Goal: Task Accomplishment & Management: Manage account settings

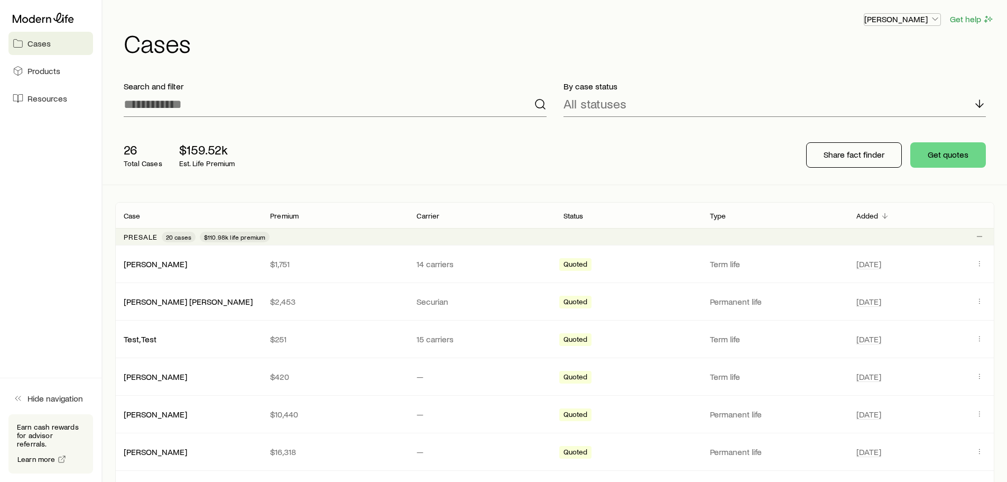
click at [926, 21] on p "[PERSON_NAME]" at bounding box center [902, 19] width 76 height 11
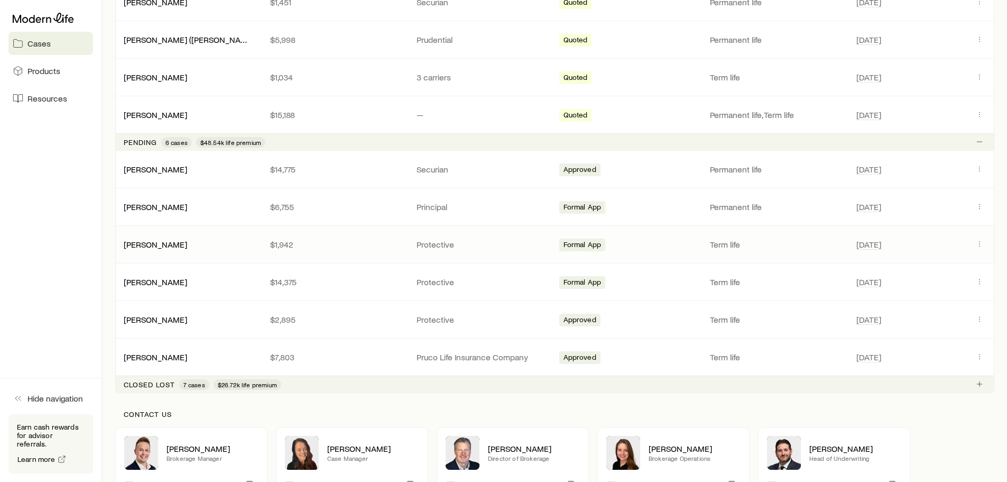
scroll to position [846, 0]
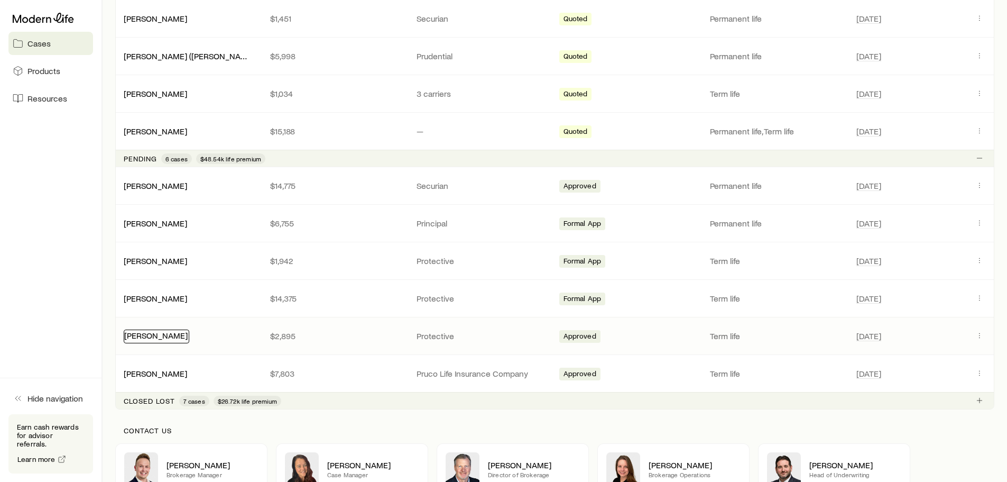
click at [168, 334] on link "[PERSON_NAME]" at bounding box center [155, 335] width 63 height 10
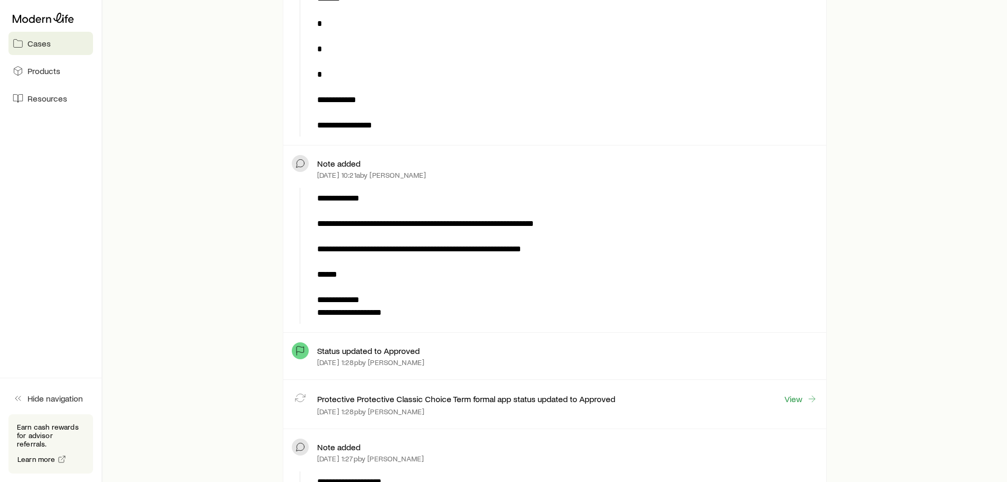
scroll to position [581, 0]
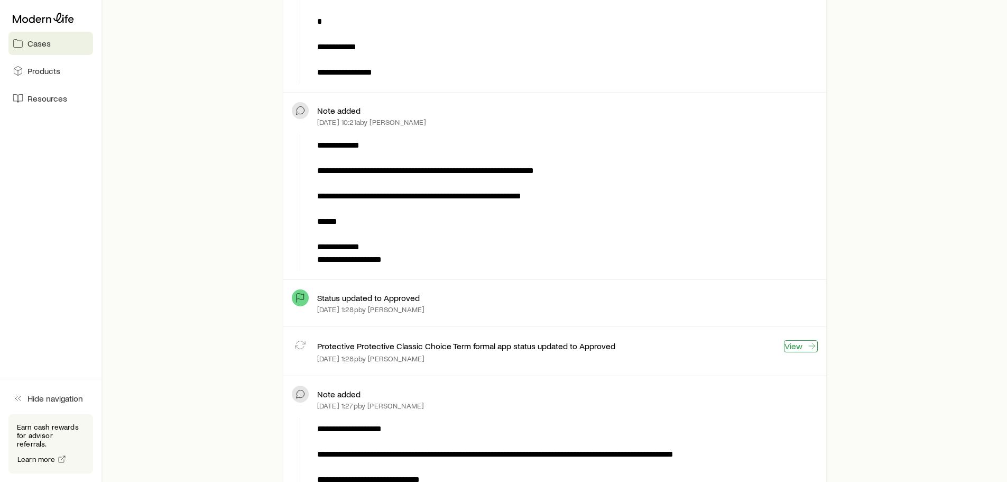
click at [794, 345] on link "View" at bounding box center [801, 346] width 34 height 12
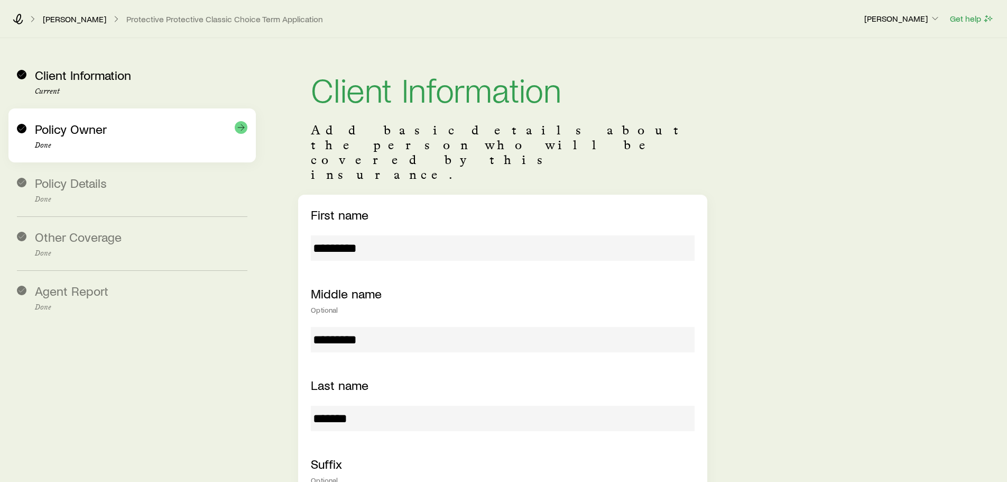
click at [95, 160] on div "Policy Owner Done" at bounding box center [132, 135] width 230 height 54
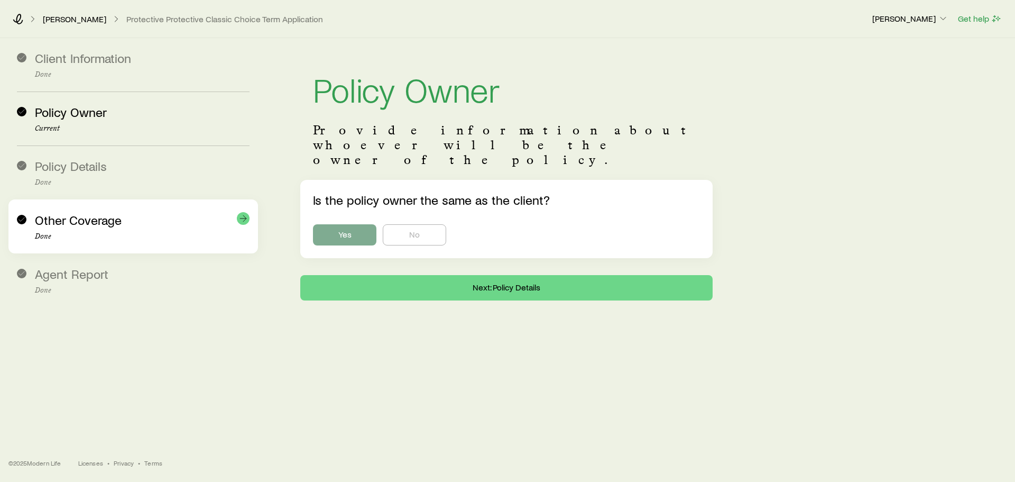
click at [123, 199] on div "Other Coverage Done" at bounding box center [133, 226] width 233 height 54
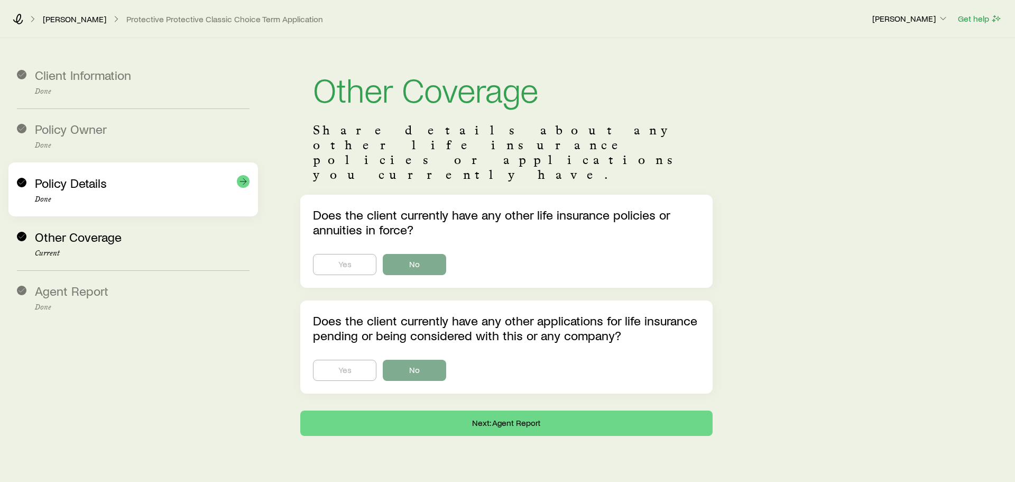
click at [119, 179] on div "Policy Details Done" at bounding box center [142, 189] width 215 height 28
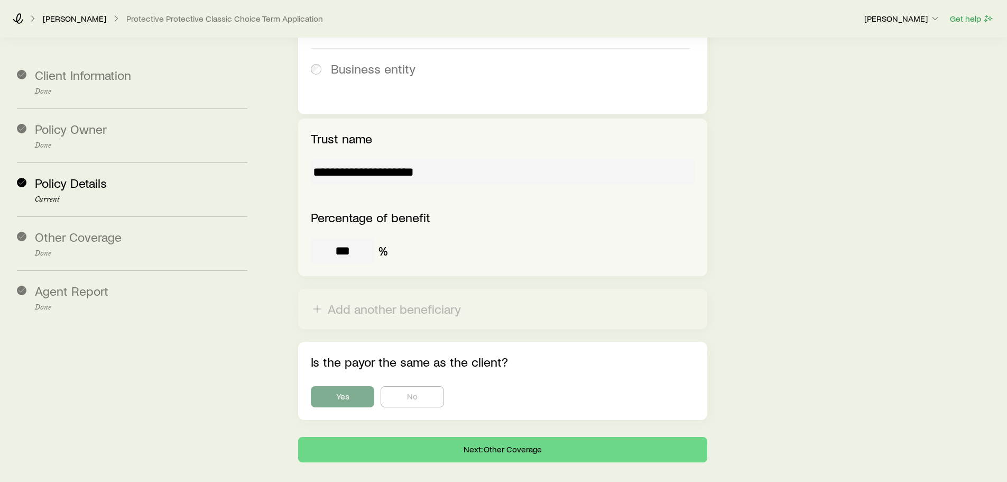
scroll to position [1461, 0]
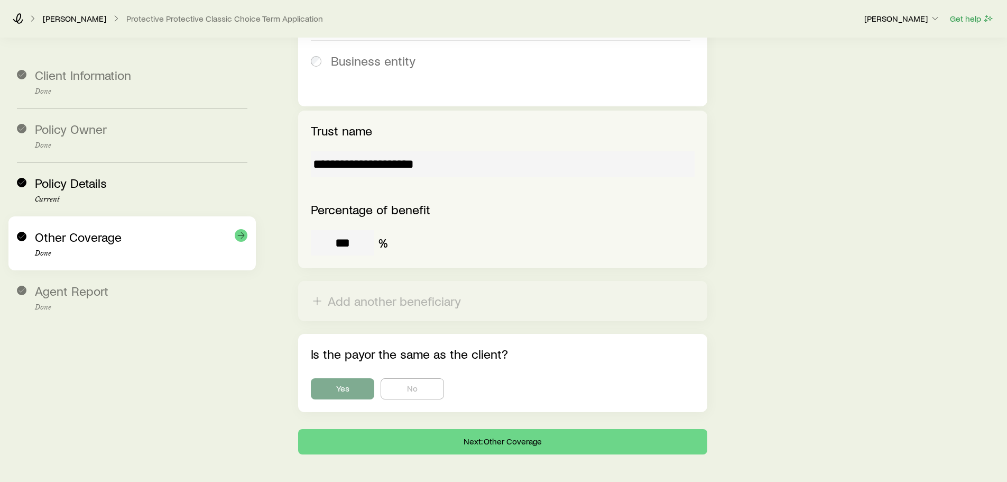
click at [69, 244] on span "Other Coverage" at bounding box center [78, 236] width 87 height 15
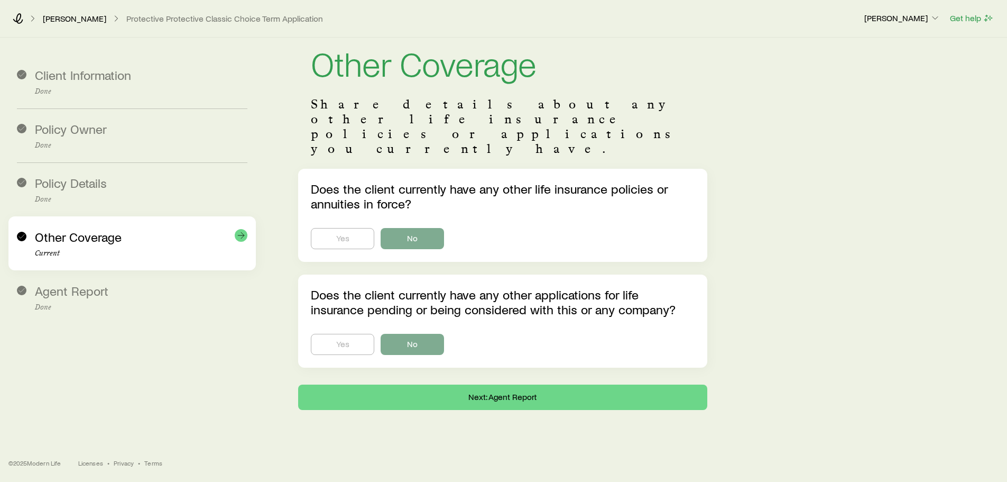
scroll to position [0, 0]
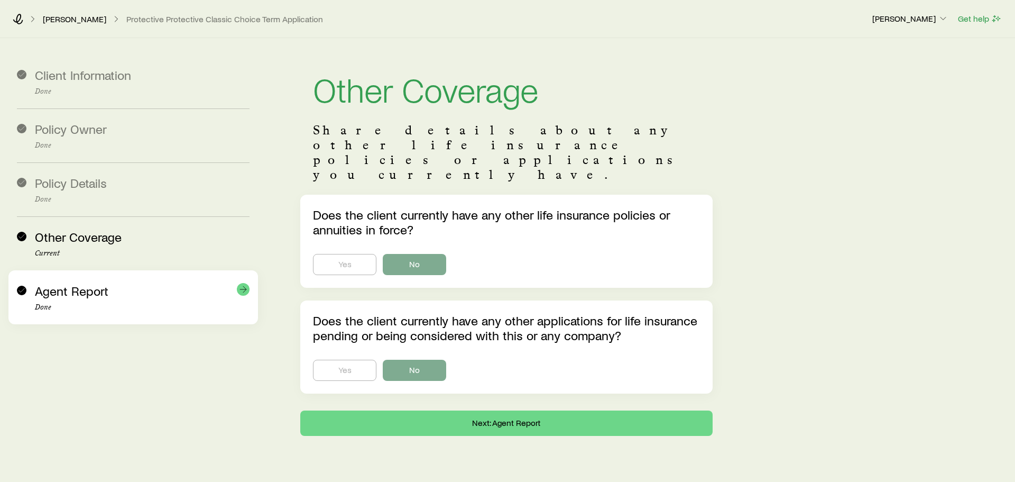
click at [76, 297] on span "Agent Report" at bounding box center [71, 290] width 73 height 15
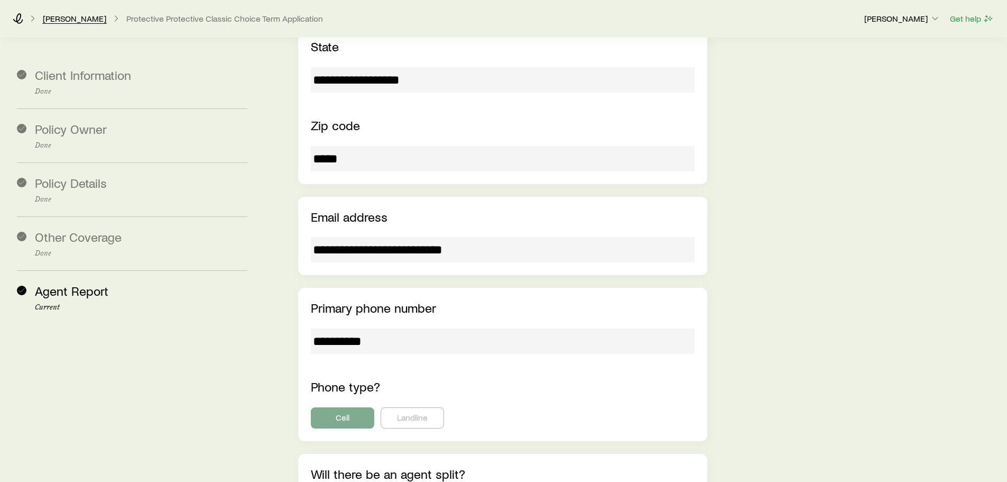
scroll to position [1073, 0]
click at [76, 14] on link "[PERSON_NAME]" at bounding box center [74, 19] width 64 height 10
